Goal: Navigation & Orientation: Find specific page/section

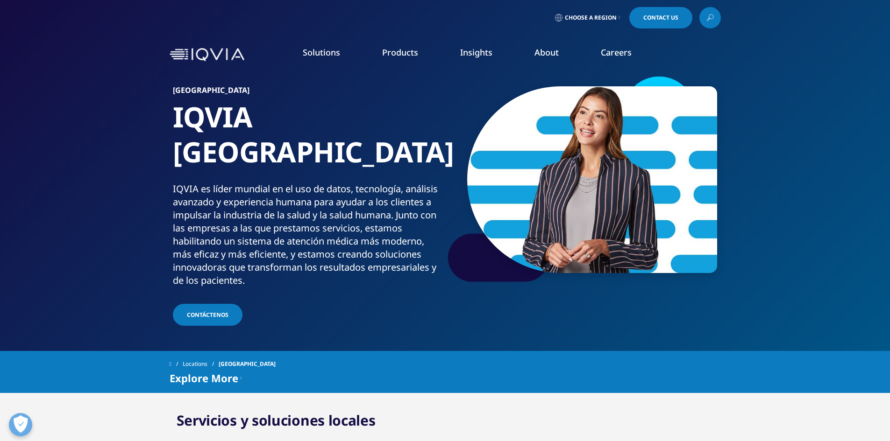
click at [609, 17] on span "Choose a Region" at bounding box center [591, 17] width 52 height 7
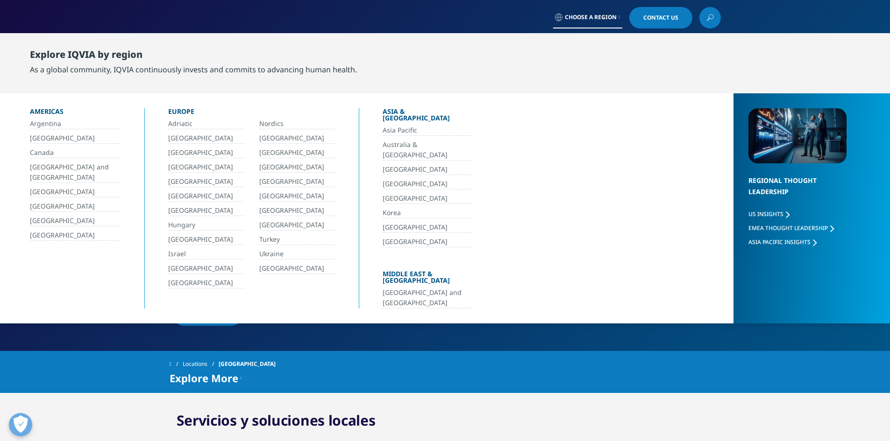
click at [83, 219] on link "[GEOGRAPHIC_DATA]" at bounding box center [75, 221] width 91 height 11
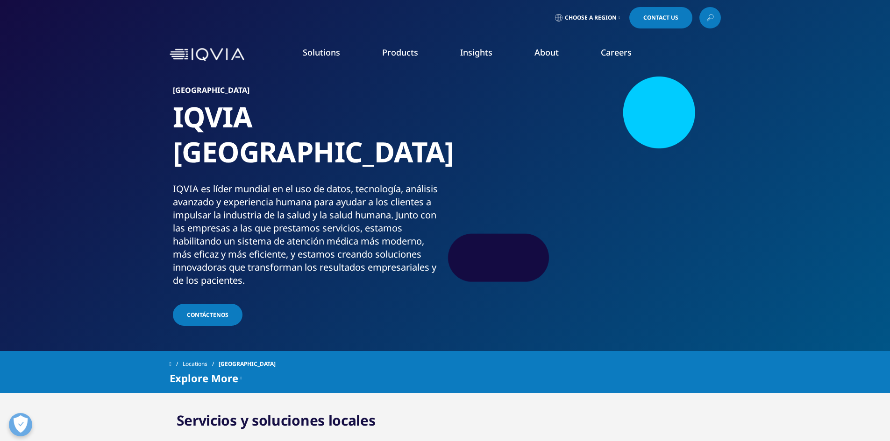
click at [609, 53] on link "Careers" at bounding box center [616, 52] width 31 height 11
click at [76, 106] on h5 "IQVIA Careers" at bounding box center [128, 102] width 177 height 19
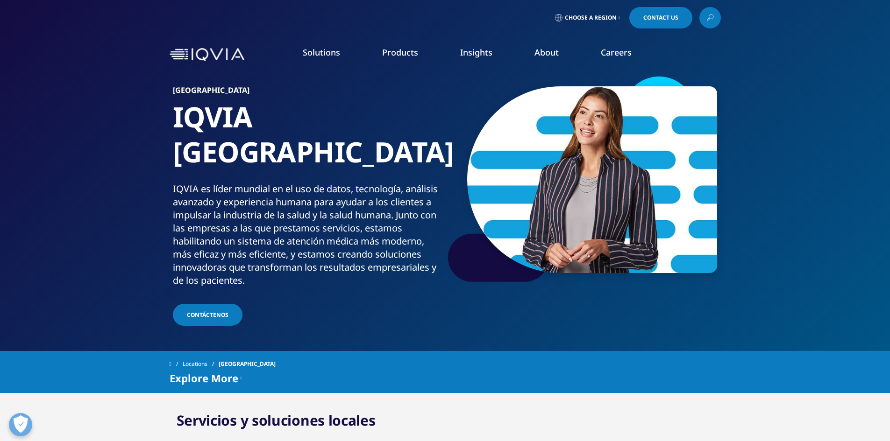
click at [690, 319] on link "VIEW ROLES" at bounding box center [767, 317] width 175 height 8
